Goal: Information Seeking & Learning: Learn about a topic

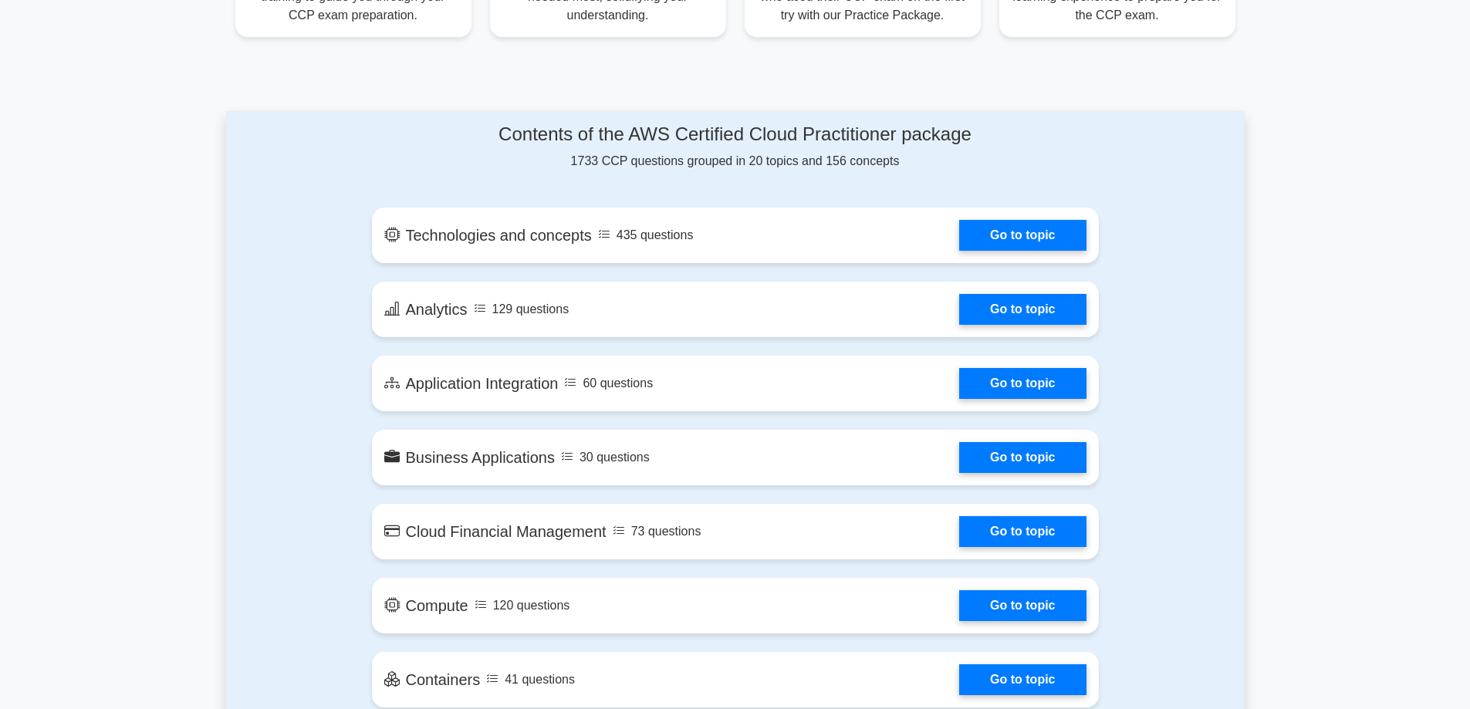
scroll to position [695, 0]
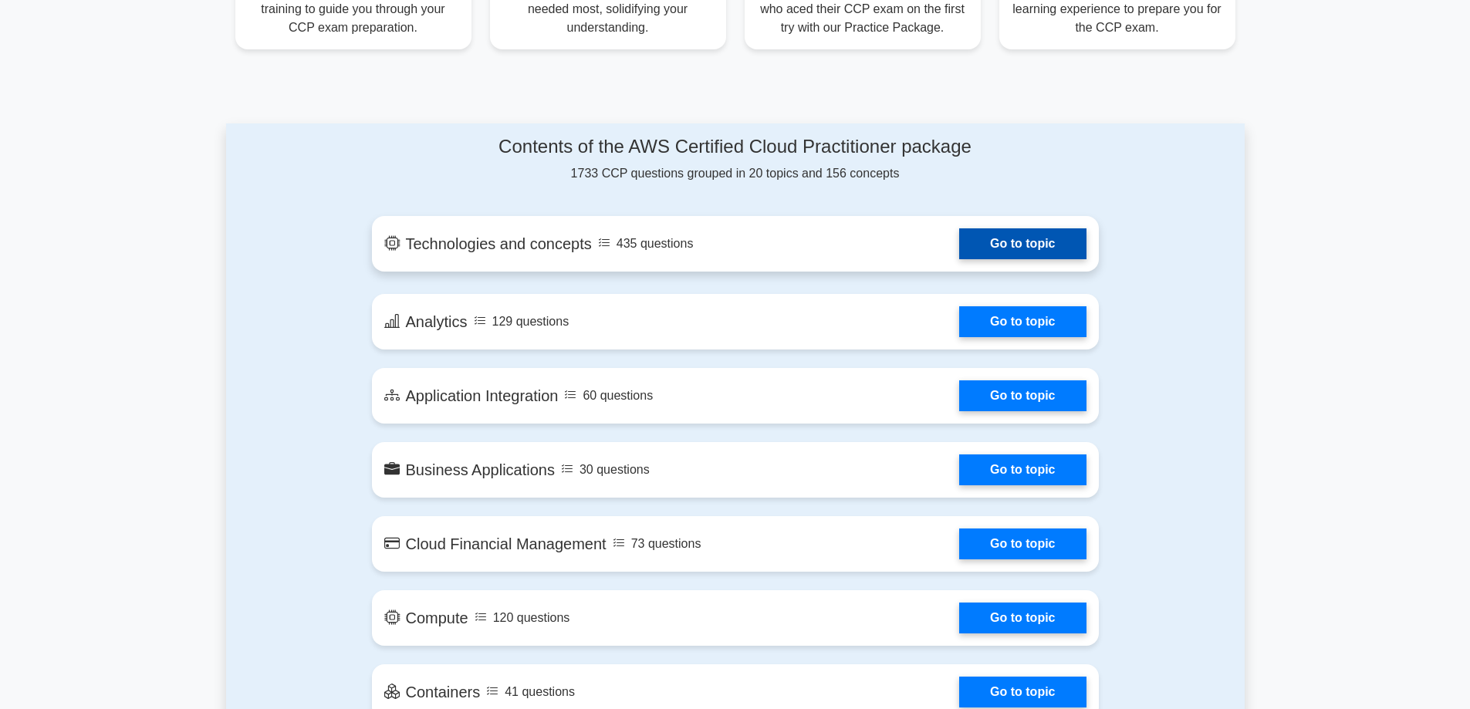
click at [996, 250] on link "Go to topic" at bounding box center [1022, 243] width 127 height 31
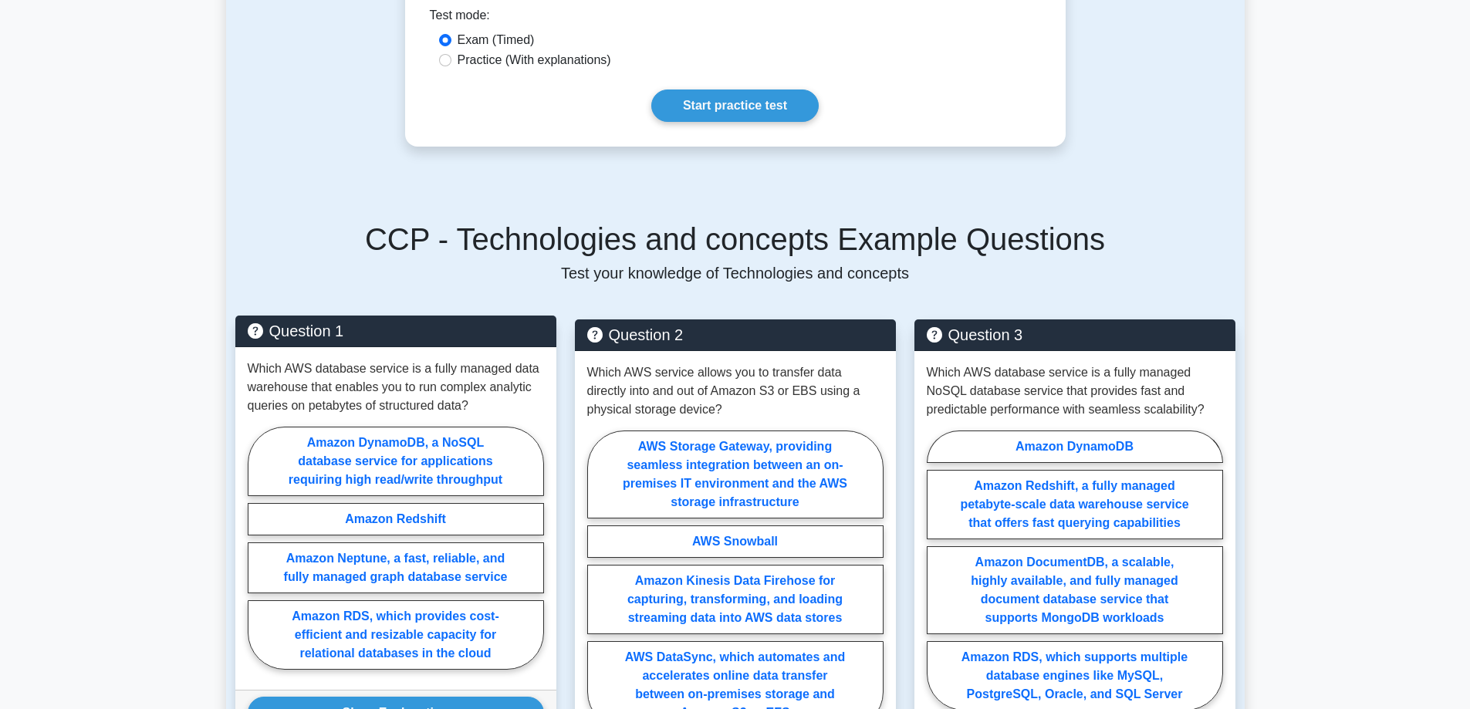
scroll to position [1003, 0]
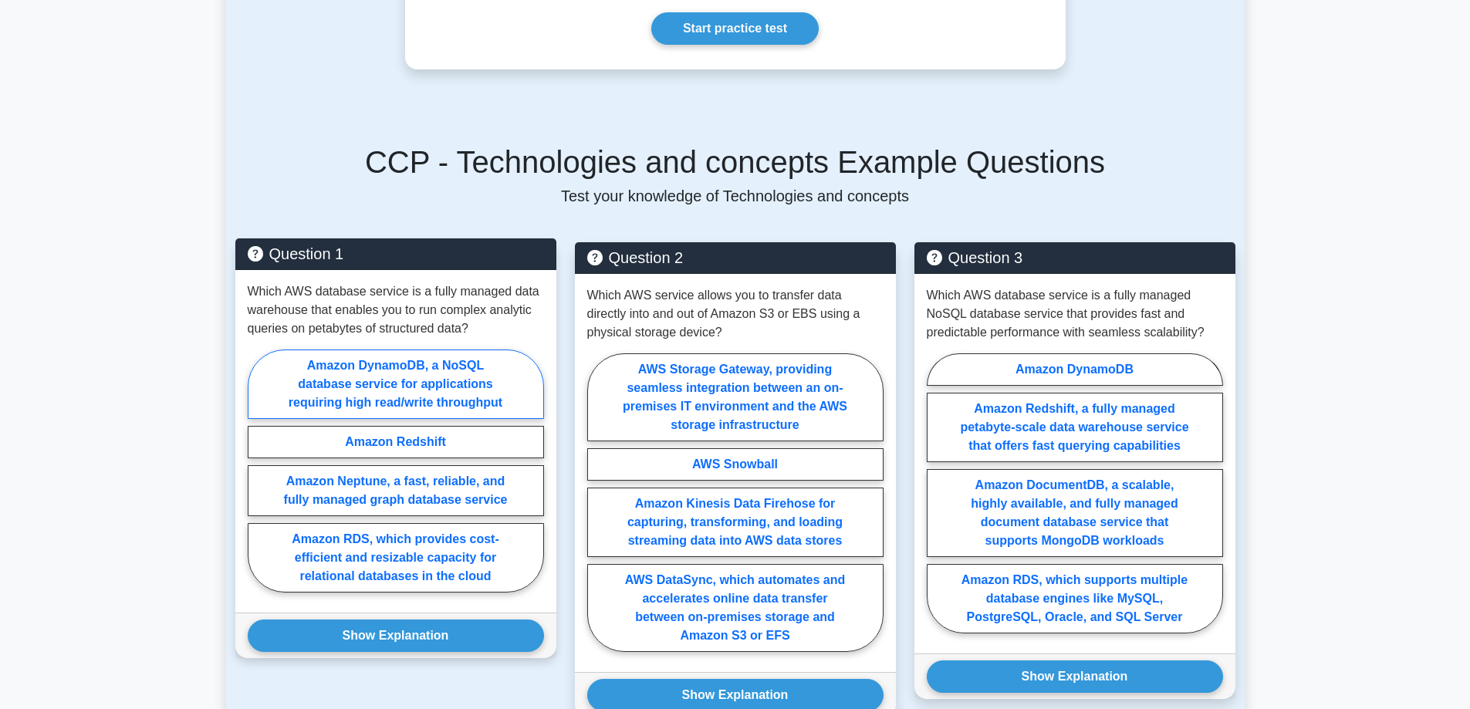
click at [449, 357] on label "Amazon DynamoDB, a NoSQL database service for applications requiring high read/…" at bounding box center [396, 384] width 296 height 69
click at [258, 471] on input "Amazon DynamoDB, a NoSQL database service for applications requiring high read/…" at bounding box center [253, 476] width 10 height 10
radio input "true"
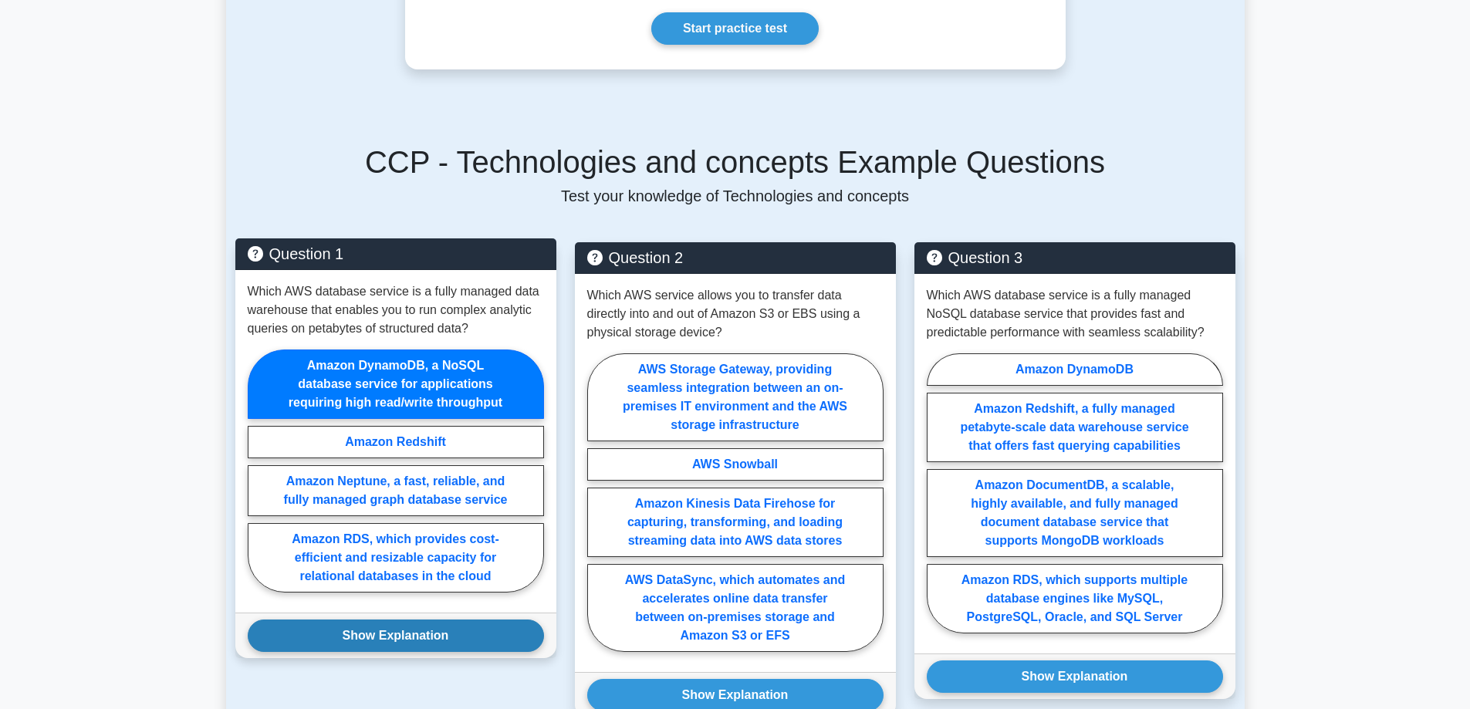
click at [455, 620] on button "Show Explanation" at bounding box center [396, 636] width 296 height 32
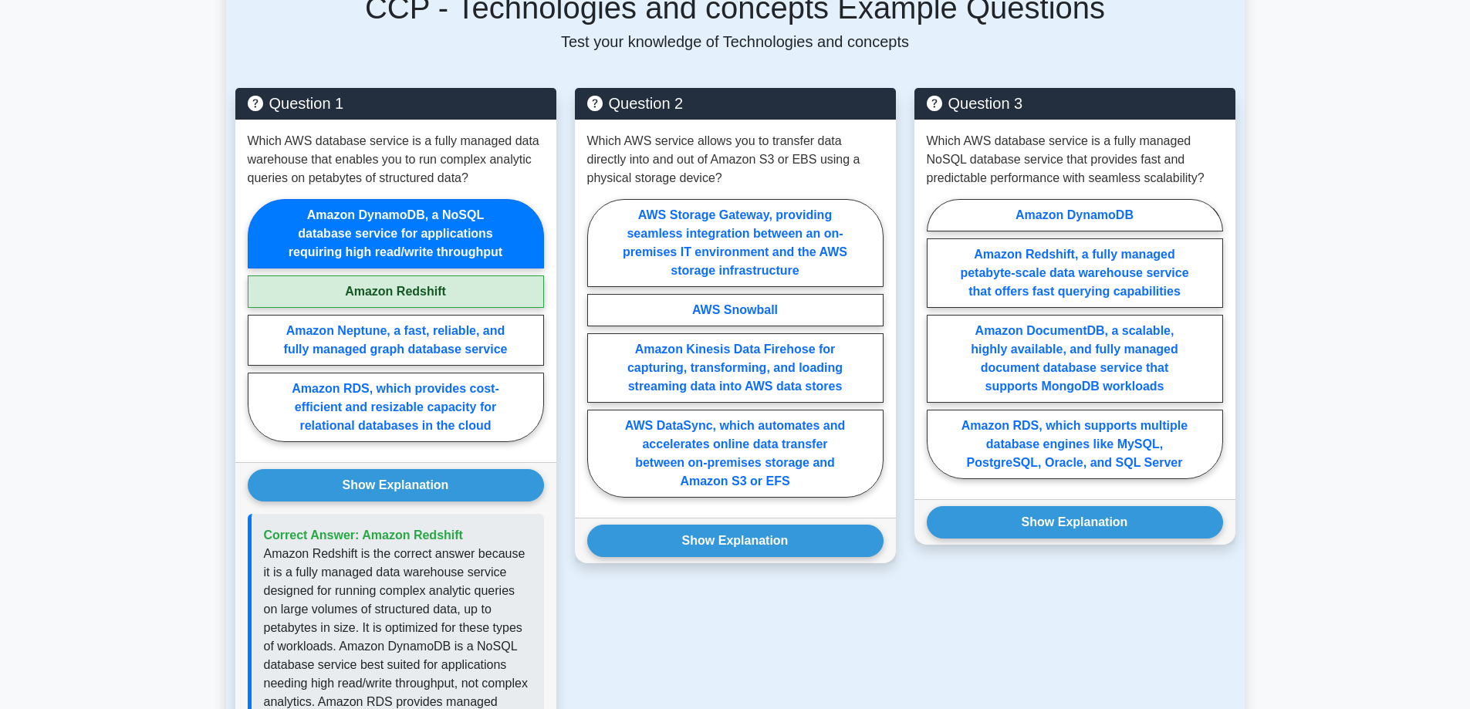
scroll to position [1080, 0]
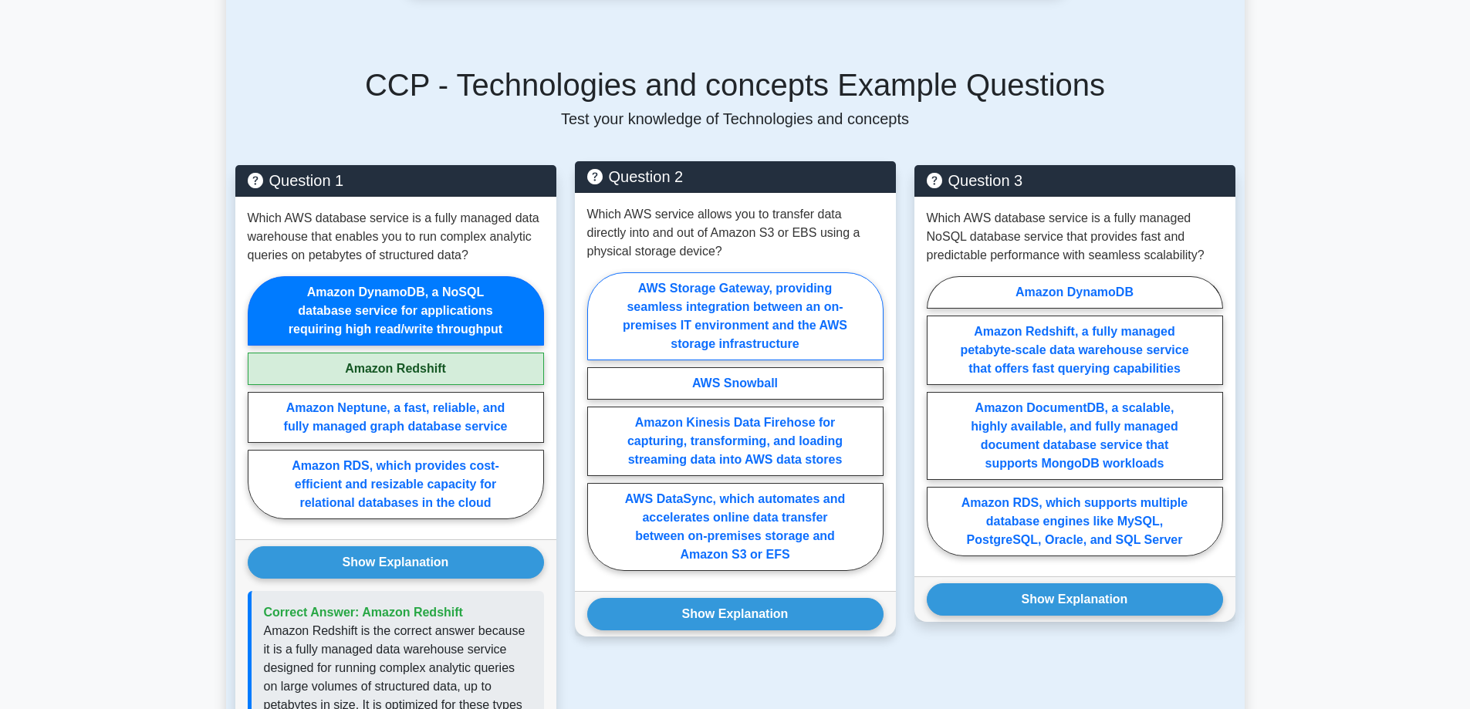
click at [793, 272] on label "AWS Storage Gateway, providing seamless integration between an on-premises IT e…" at bounding box center [735, 316] width 296 height 88
click at [597, 421] on input "AWS Storage Gateway, providing seamless integration between an on-premises IT e…" at bounding box center [592, 426] width 10 height 10
radio input "true"
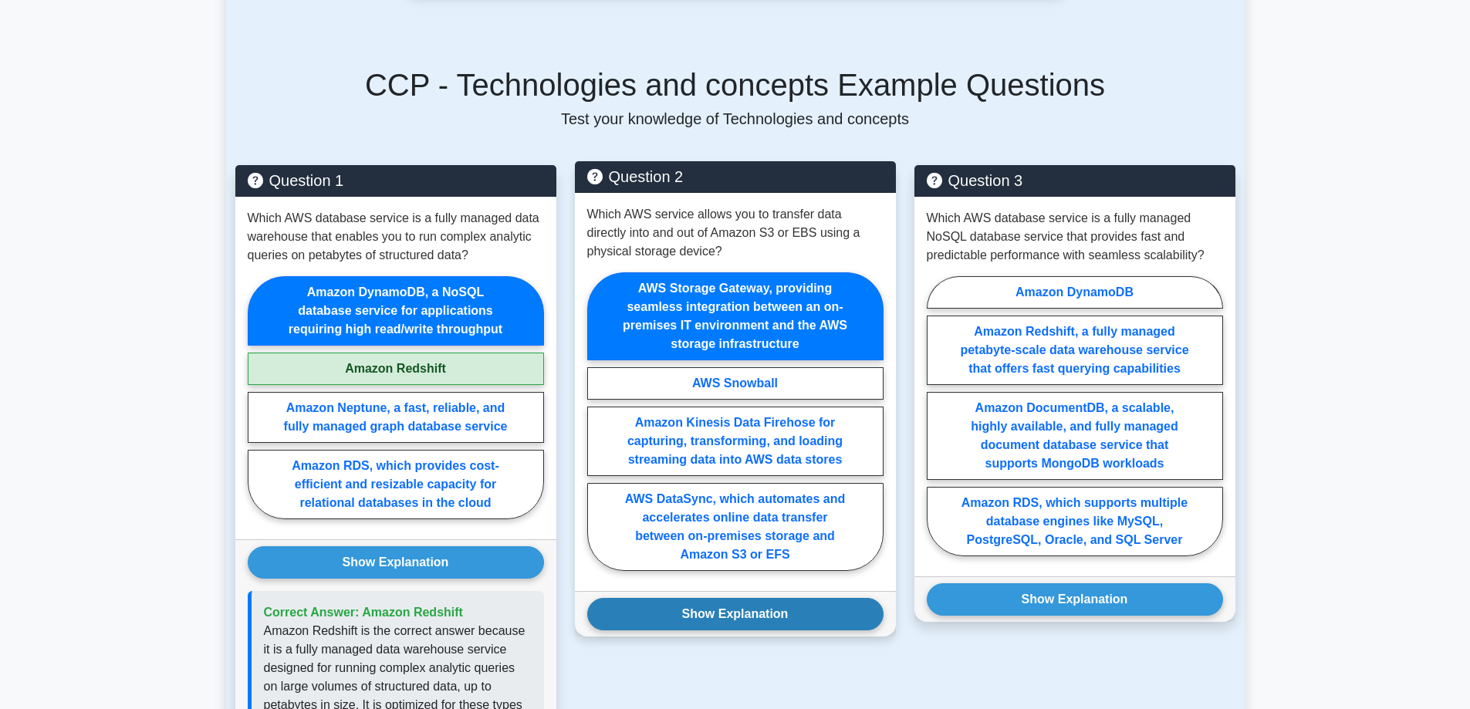
click at [730, 598] on button "Show Explanation" at bounding box center [735, 614] width 296 height 32
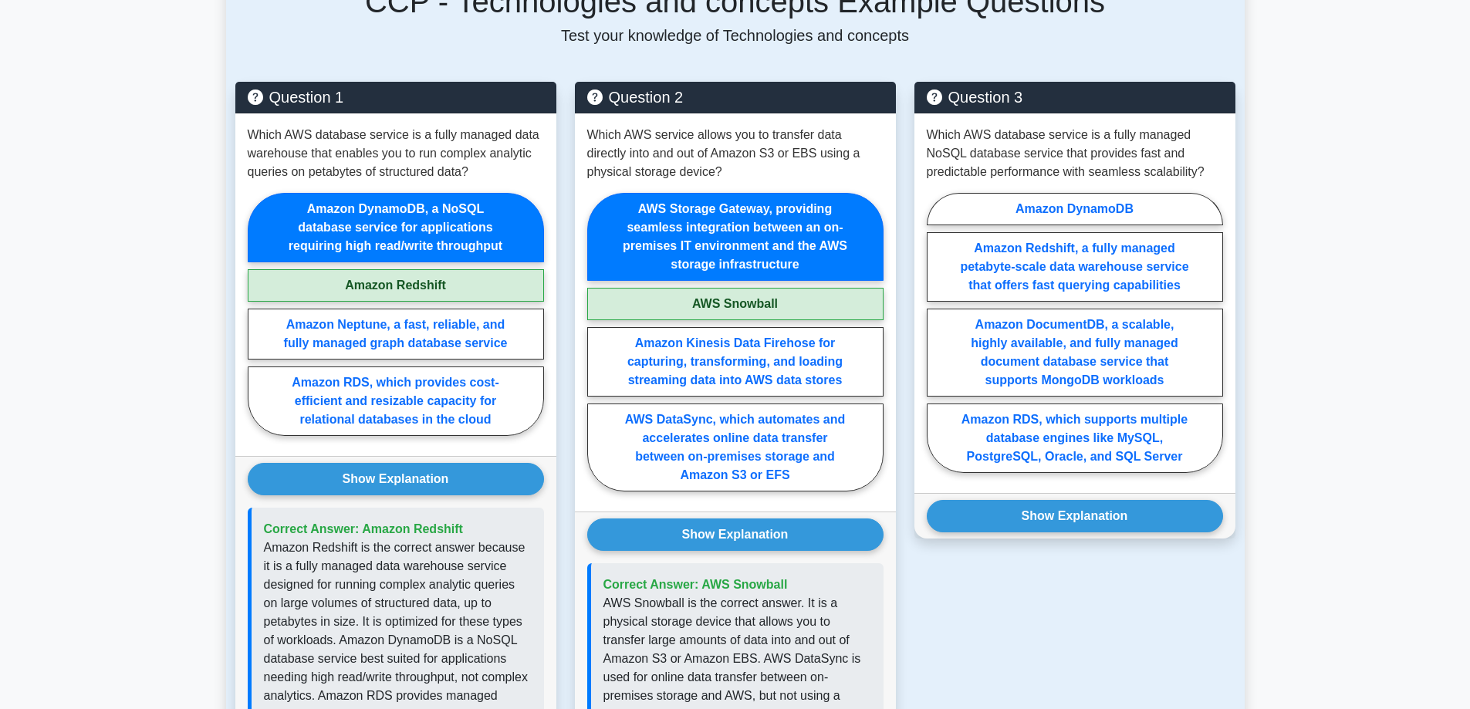
scroll to position [1158, 0]
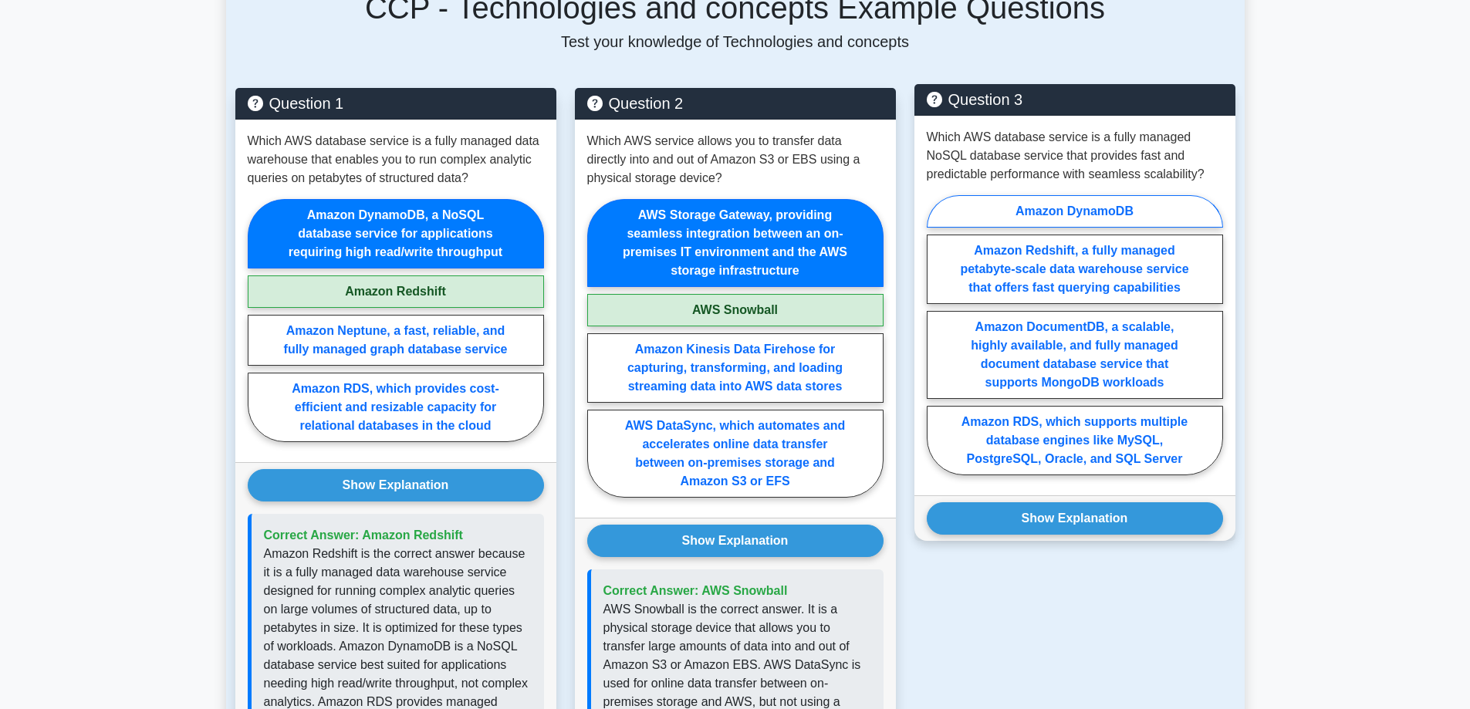
click at [1019, 195] on label "Amazon DynamoDB" at bounding box center [1075, 211] width 296 height 32
click at [937, 335] on input "Amazon DynamoDB" at bounding box center [932, 340] width 10 height 10
radio input "true"
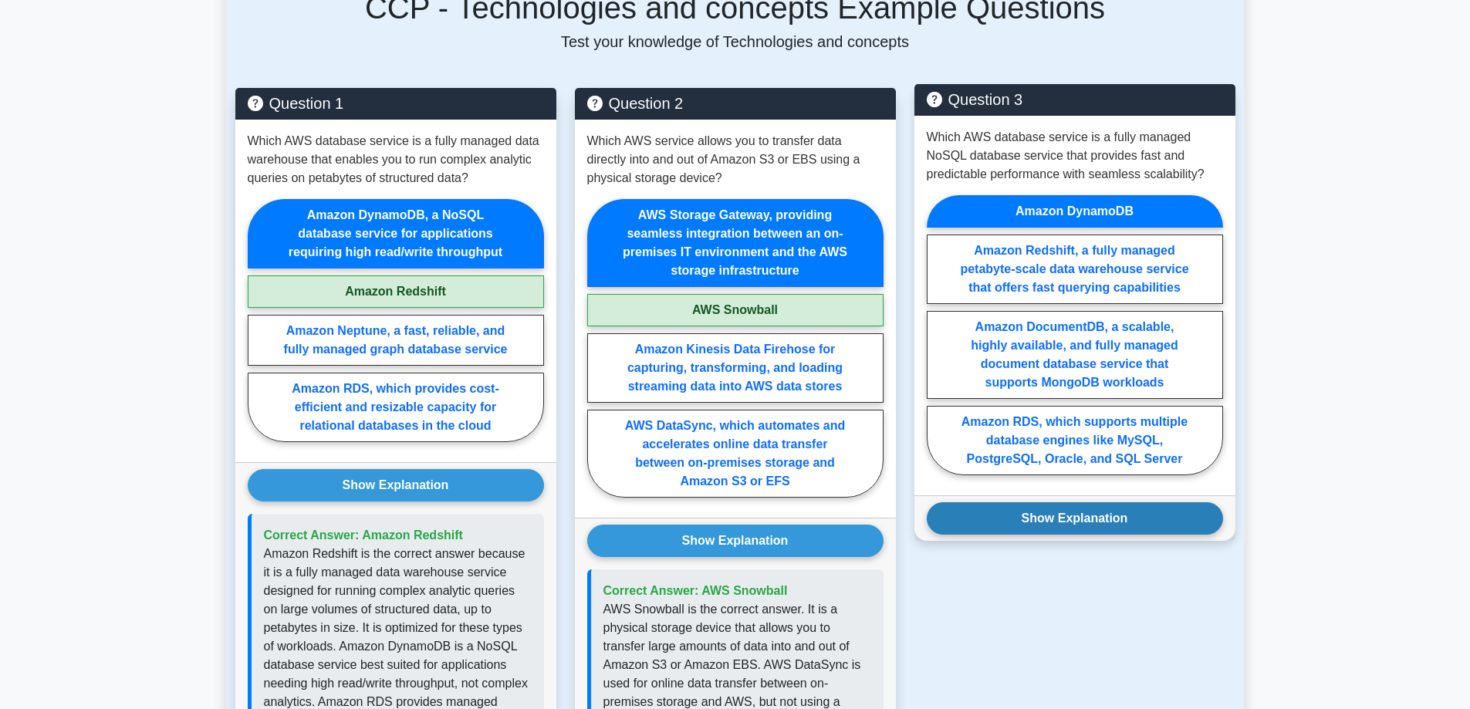
click at [1134, 502] on button "Show Explanation" at bounding box center [1075, 518] width 296 height 32
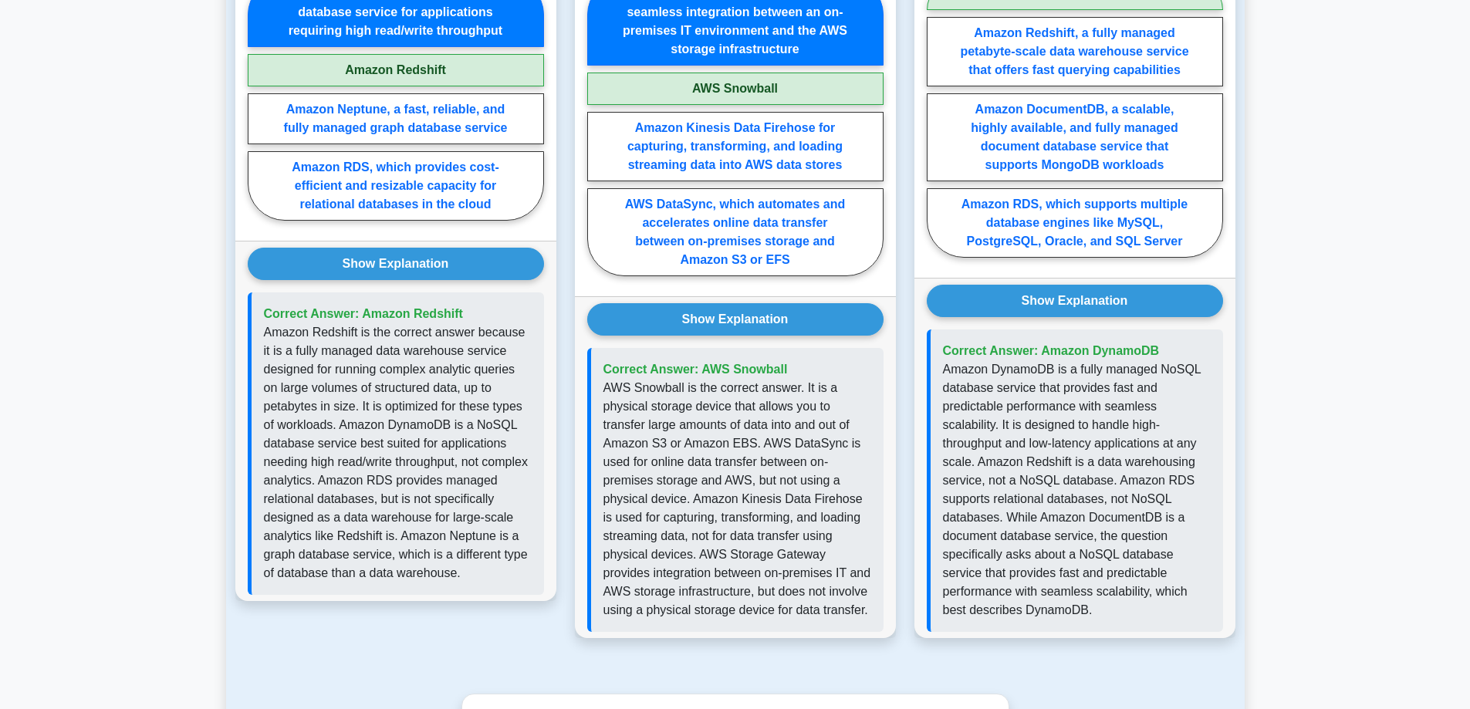
scroll to position [1389, 0]
